Goal: Information Seeking & Learning: Find specific page/section

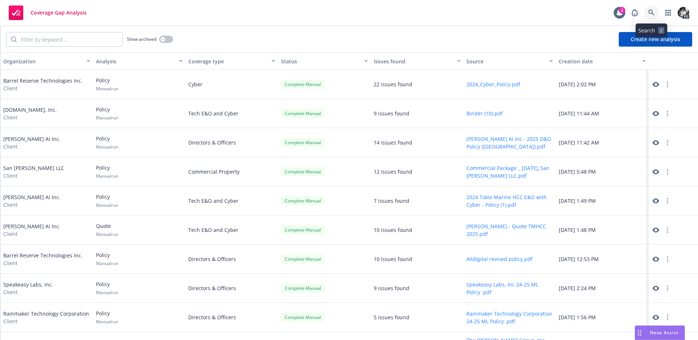
click at [652, 12] on icon at bounding box center [652, 12] width 7 height 7
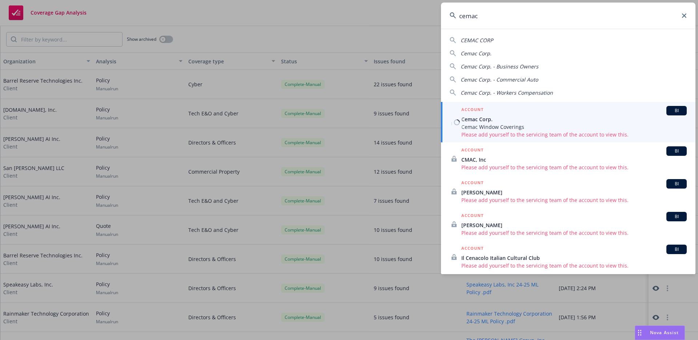
type input "cemac"
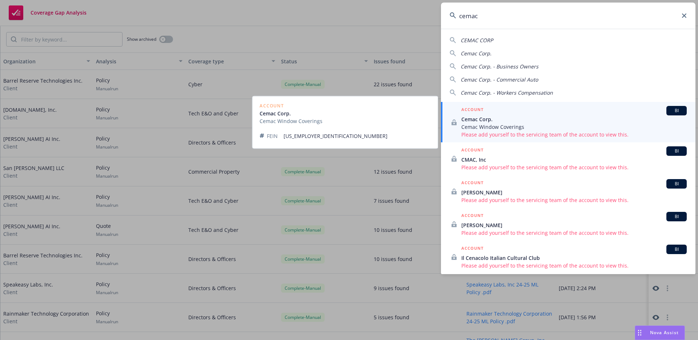
click at [525, 106] on div "ACCOUNT BI" at bounding box center [575, 110] width 226 height 9
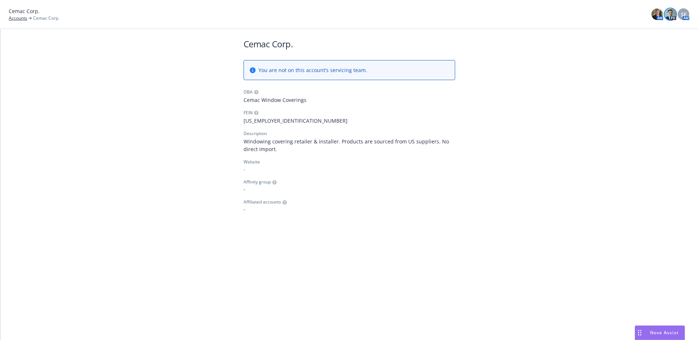
click at [670, 14] on img at bounding box center [671, 14] width 12 height 12
click at [650, 13] on div "Cemac Corp. Accounts Cemac Corp. AM PD SF AM" at bounding box center [349, 14] width 681 height 14
click at [656, 13] on img at bounding box center [658, 14] width 12 height 12
click at [684, 13] on span "SF" at bounding box center [683, 15] width 5 height 8
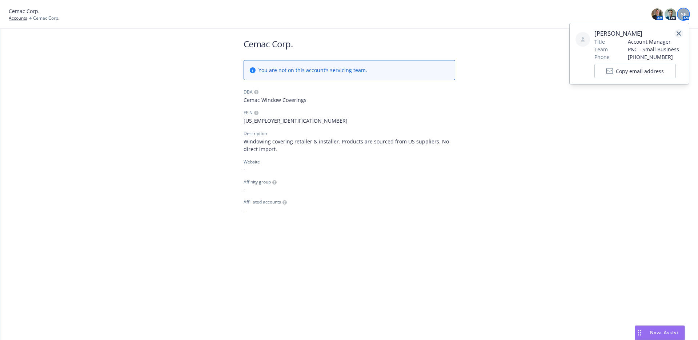
click at [677, 33] on icon "close" at bounding box center [679, 33] width 4 height 4
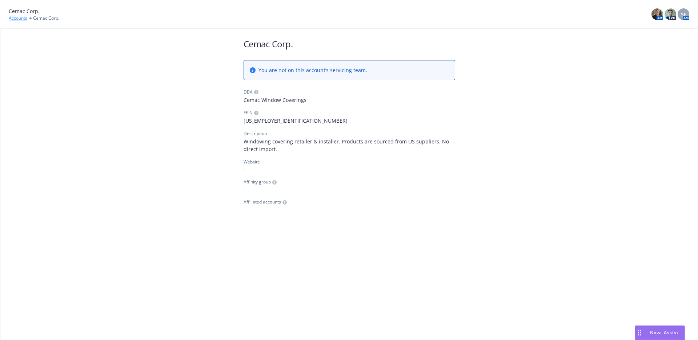
click at [24, 17] on link "Accounts" at bounding box center [18, 18] width 19 height 7
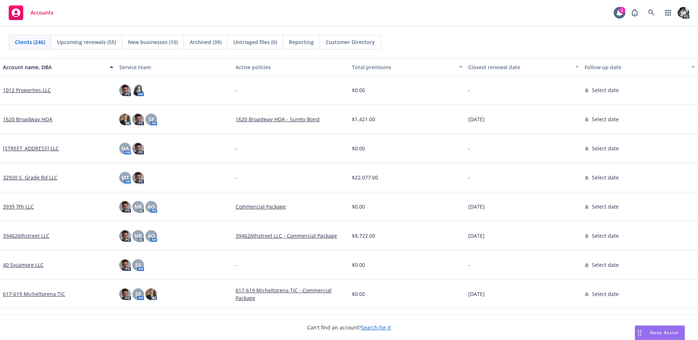
click at [644, 11] on div "PD" at bounding box center [659, 12] width 62 height 15
click at [650, 11] on icon at bounding box center [652, 12] width 7 height 7
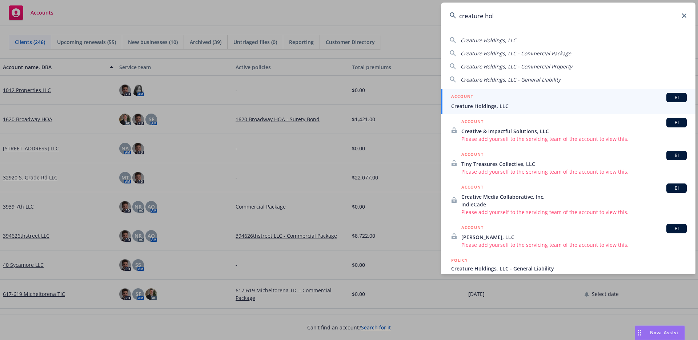
type input "creature hol"
click at [509, 101] on div "ACCOUNT BI" at bounding box center [569, 97] width 236 height 9
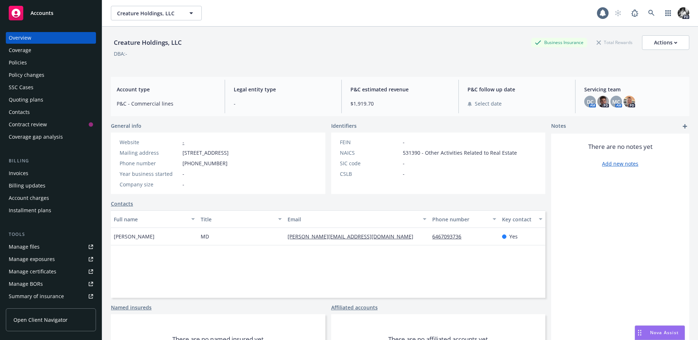
click at [41, 61] on div "Policies" at bounding box center [51, 63] width 84 height 12
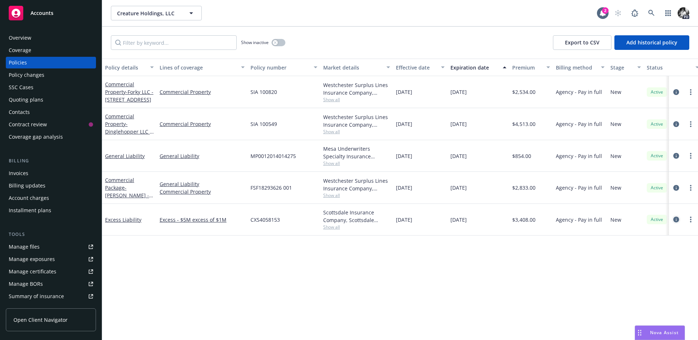
click at [677, 219] on icon "circleInformation" at bounding box center [677, 219] width 6 height 6
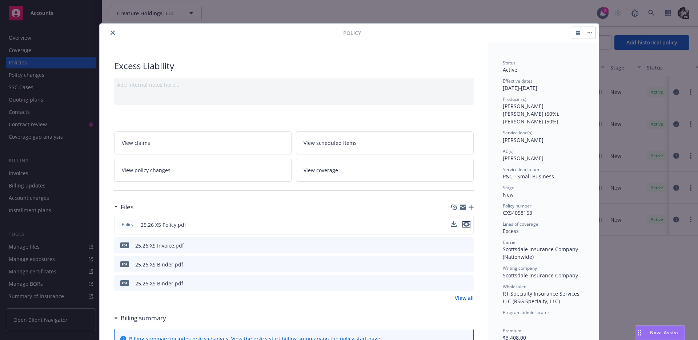
click at [468, 222] on icon "preview file" at bounding box center [466, 224] width 7 height 5
click at [106, 39] on div "Policy" at bounding box center [349, 33] width 499 height 19
click at [111, 36] on button "close" at bounding box center [112, 32] width 9 height 9
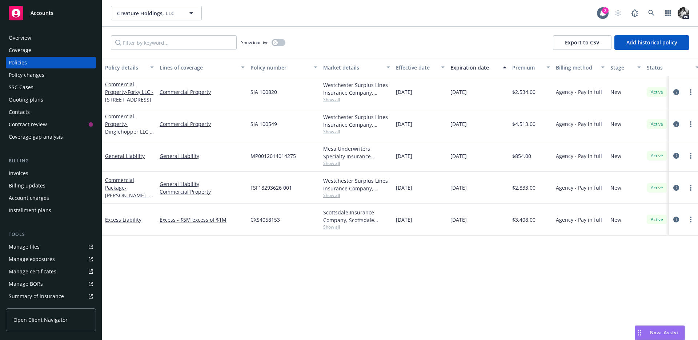
click at [59, 41] on div "Overview" at bounding box center [51, 38] width 84 height 12
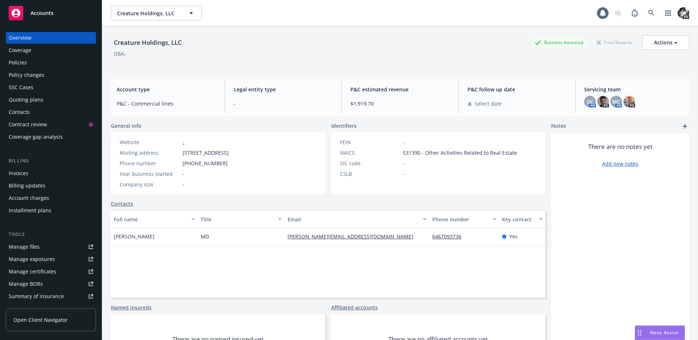
click at [55, 64] on div "Policies" at bounding box center [51, 63] width 84 height 12
